Goal: Navigation & Orientation: Find specific page/section

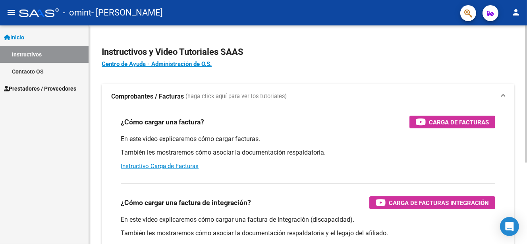
click at [496, 77] on div "Instructivos y Video Tutoriales SAAS Centro de Ayuda - Administración de O.S. C…" at bounding box center [308, 199] width 438 height 348
click at [489, 44] on app-root-component "Instructivos y Video Tutoriales SAAS Centro de Ayuda - Administración de O.S. C…" at bounding box center [308, 187] width 413 height 298
click at [419, 178] on div "¿Cómo cargar una factura de integración? Carga de Facturas Integración En este …" at bounding box center [308, 217] width 394 height 81
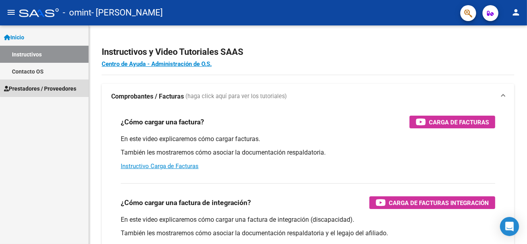
click at [48, 87] on span "Prestadores / Proveedores" at bounding box center [40, 88] width 72 height 9
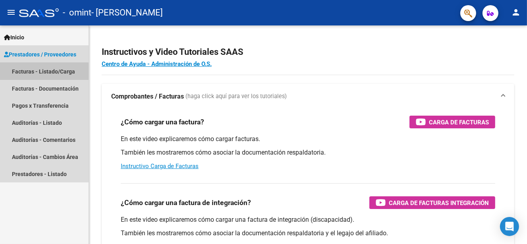
click at [42, 71] on link "Facturas - Listado/Carga" at bounding box center [44, 71] width 89 height 17
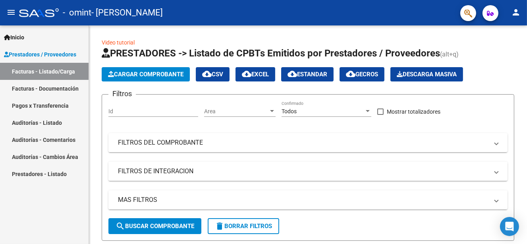
click at [21, 91] on link "Facturas - Documentación" at bounding box center [44, 88] width 89 height 17
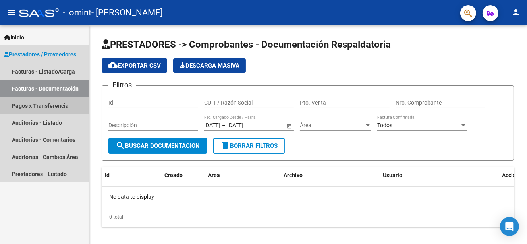
click at [29, 104] on link "Pagos x Transferencia" at bounding box center [44, 105] width 89 height 17
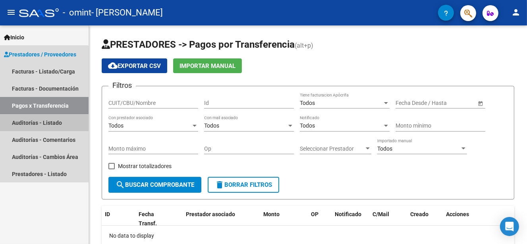
click at [18, 118] on link "Auditorías - Listado" at bounding box center [44, 122] width 89 height 17
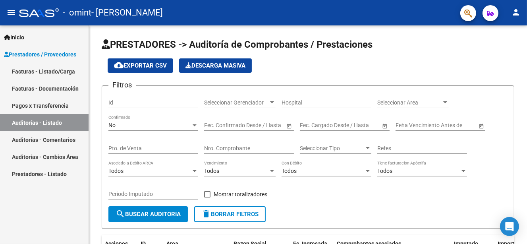
click at [53, 56] on span "Prestadores / Proveedores" at bounding box center [40, 54] width 72 height 9
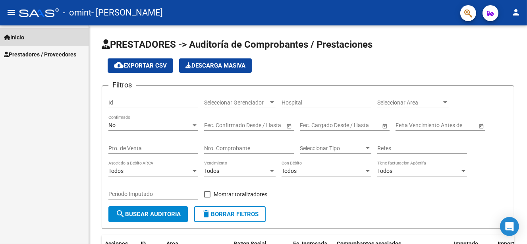
click at [24, 38] on span "Inicio" at bounding box center [14, 37] width 20 height 9
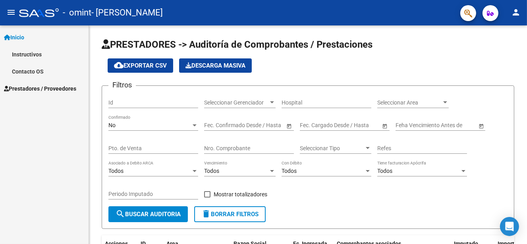
click at [14, 10] on mat-icon "menu" at bounding box center [11, 13] width 10 height 10
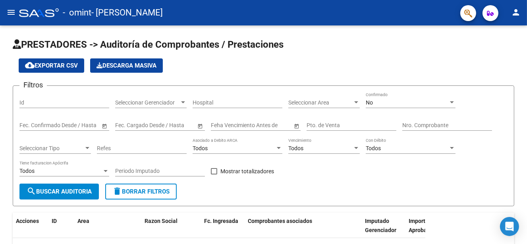
click at [14, 10] on mat-icon "menu" at bounding box center [11, 13] width 10 height 10
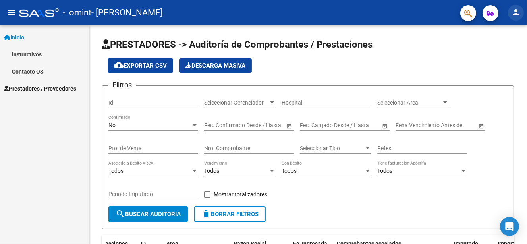
click at [516, 12] on mat-icon "person" at bounding box center [516, 13] width 10 height 10
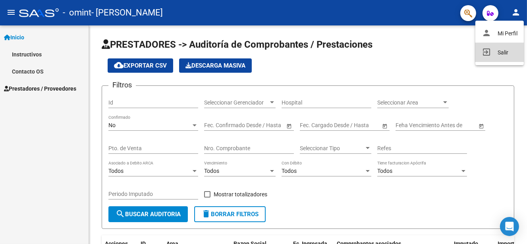
click at [489, 53] on mat-icon "exit_to_app" at bounding box center [487, 52] width 10 height 10
